Goal: Task Accomplishment & Management: Manage account settings

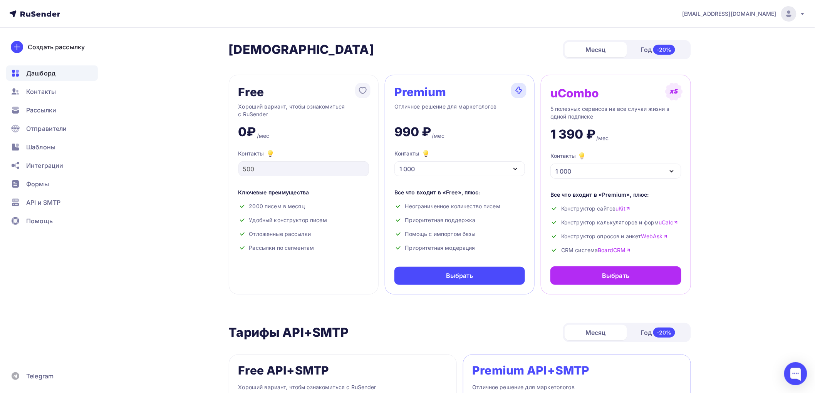
click at [43, 73] on span "Дашборд" at bounding box center [40, 73] width 29 height 9
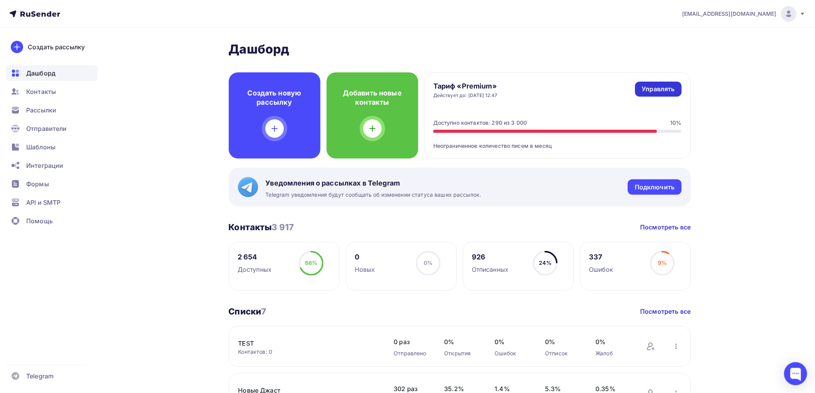
click at [659, 85] on div "Управлять" at bounding box center [658, 89] width 33 height 9
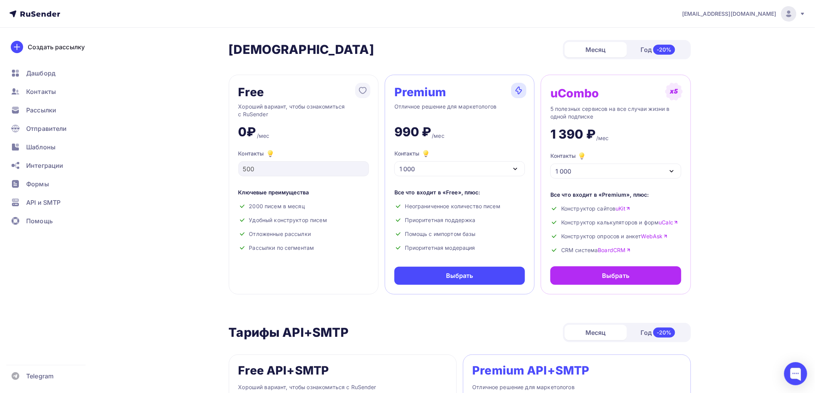
click at [519, 90] on img at bounding box center [518, 90] width 15 height 15
click at [42, 166] on span "Интеграции" at bounding box center [44, 165] width 37 height 9
